Goal: Obtain resource: Download file/media

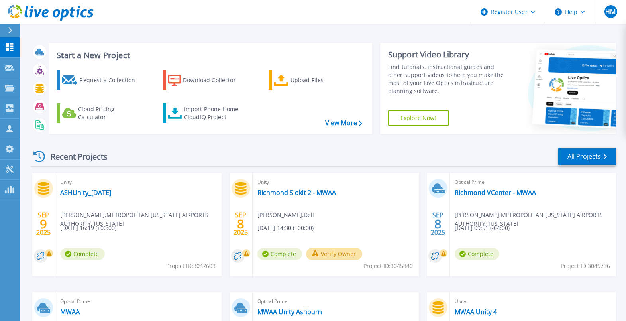
scroll to position [121, 0]
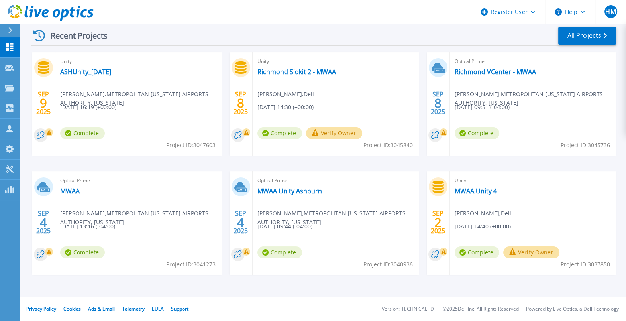
click at [102, 107] on span "[DATE] 16:19 (+00:00)" at bounding box center [88, 107] width 56 height 9
click at [82, 75] on link "ASHUnity_[DATE]" at bounding box center [85, 72] width 51 height 8
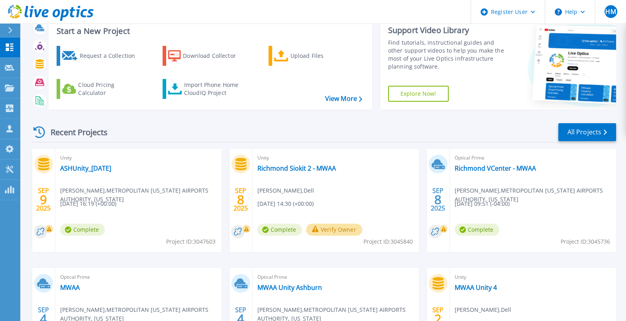
scroll to position [25, 0]
click at [75, 285] on link "MWAA" at bounding box center [70, 287] width 20 height 8
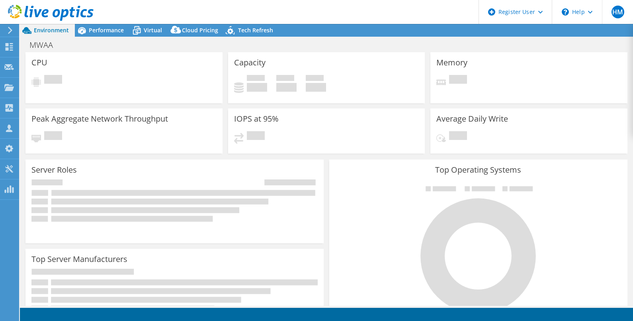
select select "USD"
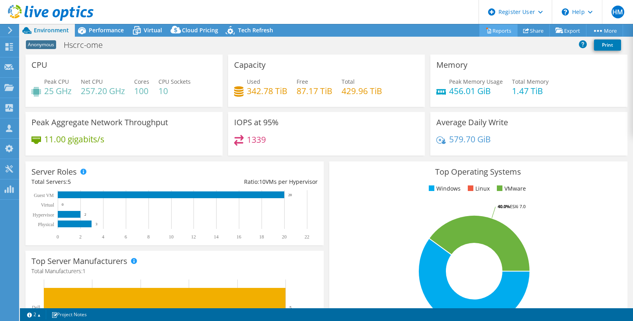
click at [501, 30] on link "Reports" at bounding box center [499, 30] width 38 height 12
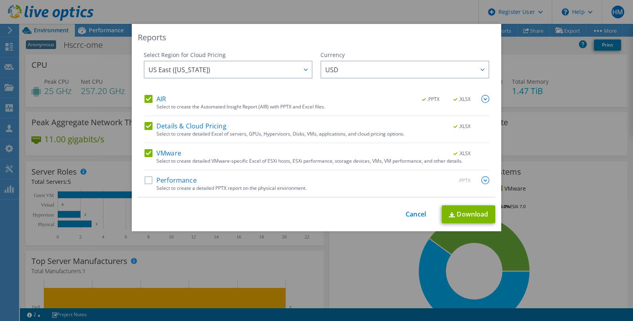
click at [145, 151] on label "VMware" at bounding box center [163, 153] width 37 height 8
click at [0, 0] on input "VMware" at bounding box center [0, 0] width 0 height 0
click at [149, 122] on label "Details & Cloud Pricing" at bounding box center [186, 126] width 82 height 8
click at [0, 0] on input "Details & Cloud Pricing" at bounding box center [0, 0] width 0 height 0
click at [444, 211] on link "Download" at bounding box center [468, 214] width 53 height 18
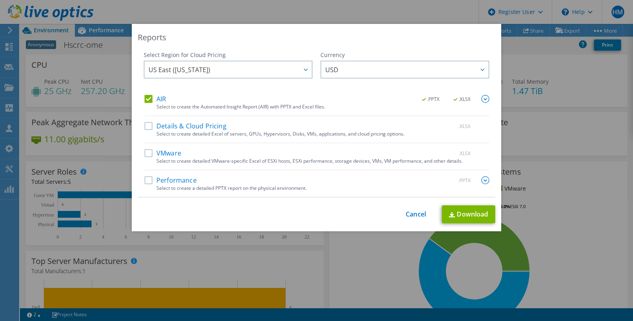
click at [440, 301] on div "Reports Select Region for Cloud Pricing Asia Pacific (Hong Kong) Asia Pacific (…" at bounding box center [316, 160] width 633 height 321
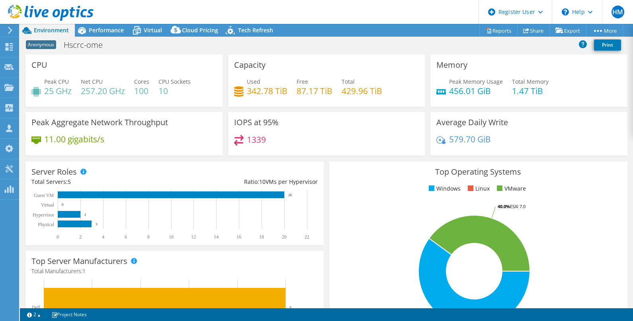
click at [59, 0] on div at bounding box center [47, 13] width 94 height 27
click at [58, 6] on icon at bounding box center [51, 13] width 86 height 16
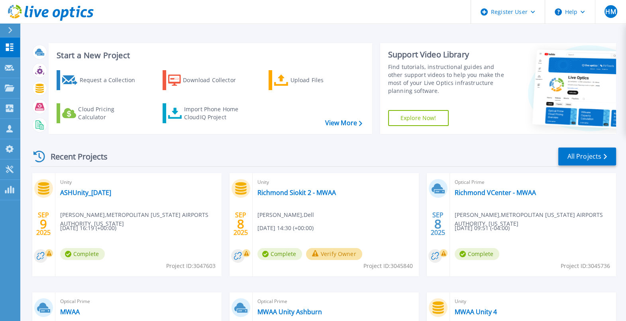
click at [118, 194] on div "Unity ASHUnity_[DATE] [PERSON_NAME] , METROPOLITAN [US_STATE] AIRPORTS AUTHORIT…" at bounding box center [138, 224] width 166 height 103
click at [111, 192] on link "ASHUnity_[DATE]" at bounding box center [85, 192] width 51 height 8
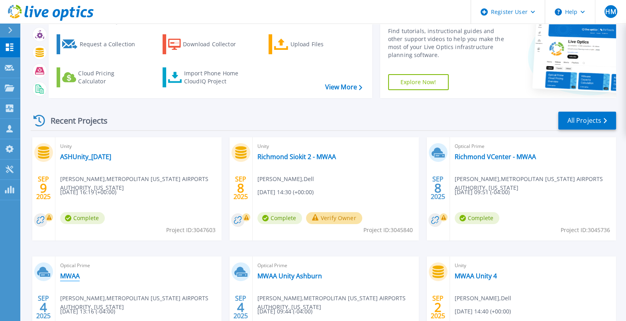
click at [67, 276] on link "MWAA" at bounding box center [70, 276] width 20 height 8
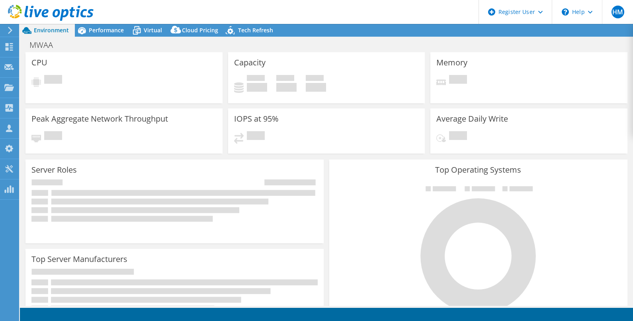
select select "USD"
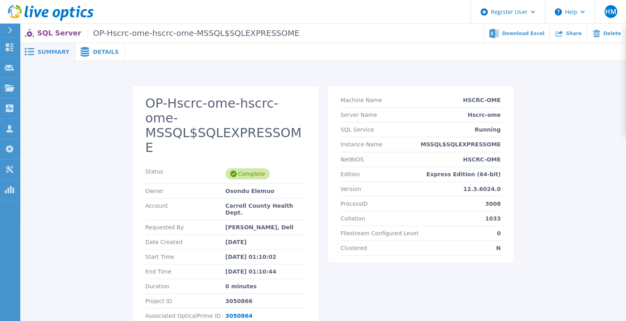
click at [380, 66] on div "OP-Hscrc-ome-hscrc-ome-MSSQL$SQLEXPRESSOME Status Complete Owner Osondu Elemuo …" at bounding box center [323, 204] width 606 height 286
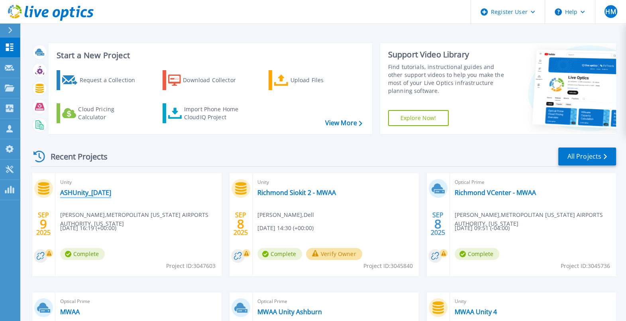
click at [110, 190] on link "ASHUnity_[DATE]" at bounding box center [85, 192] width 51 height 8
